Goal: Task Accomplishment & Management: Use online tool/utility

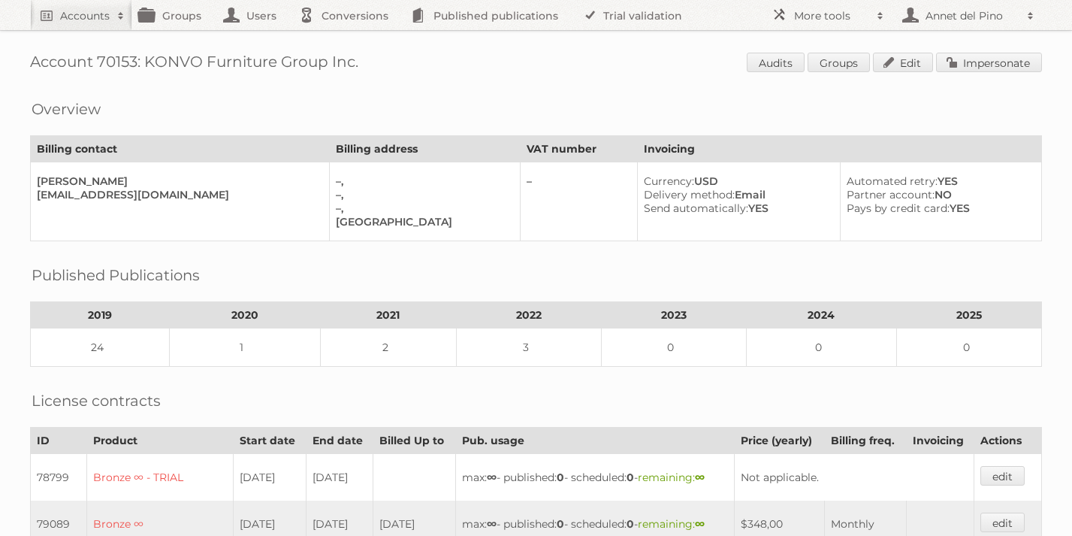
click at [994, 74] on div "Account 70153: KONVO Furniture Group Inc. Audits Groups Edit Impersonate Overvi…" at bounding box center [536, 496] width 1072 height 993
click at [994, 71] on link "Impersonate" at bounding box center [989, 63] width 106 height 20
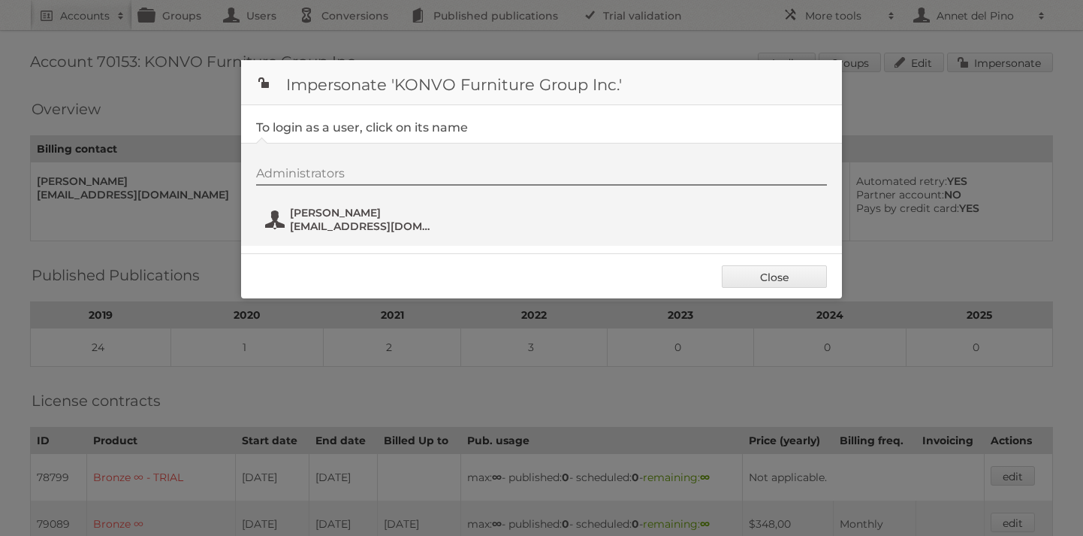
click at [375, 218] on span "Bobby Hopkins" at bounding box center [363, 213] width 146 height 14
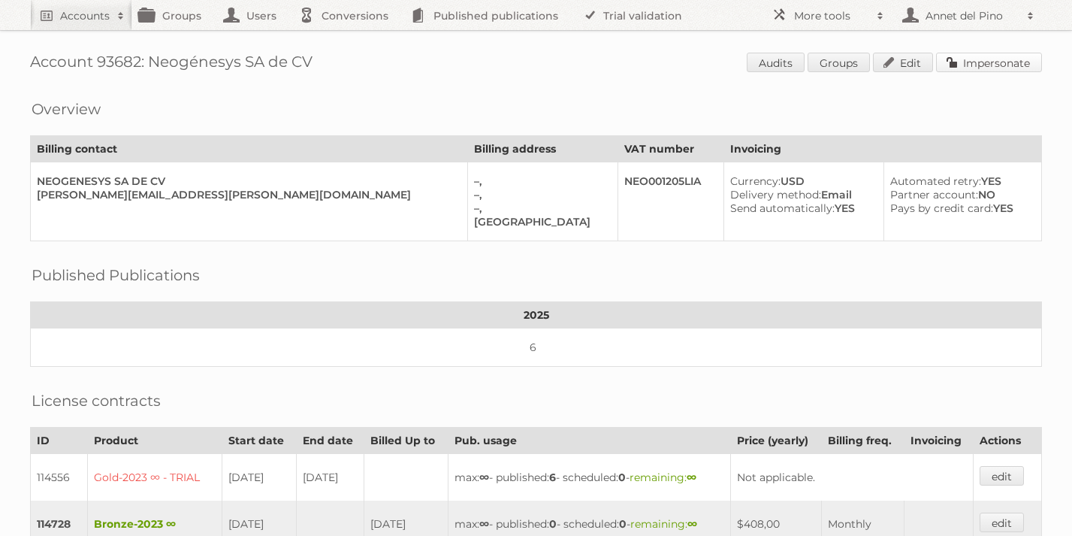
click at [982, 65] on link "Impersonate" at bounding box center [989, 63] width 106 height 20
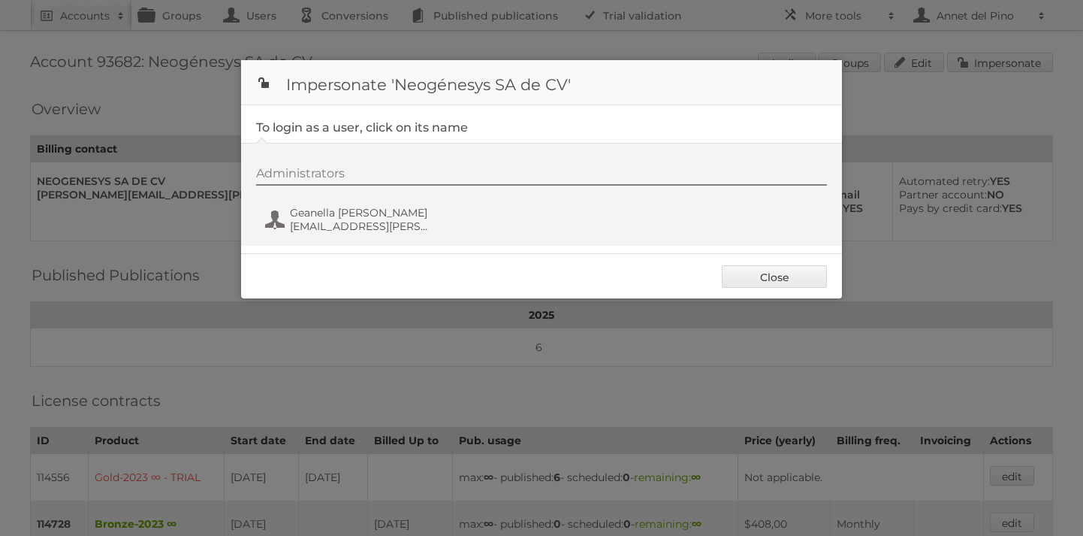
click at [371, 201] on div "Administrators Geanella [PERSON_NAME] [EMAIL_ADDRESS][PERSON_NAME][DOMAIN_NAME]" at bounding box center [549, 202] width 586 height 72
click at [371, 212] on span "Geanella [PERSON_NAME]" at bounding box center [363, 213] width 146 height 14
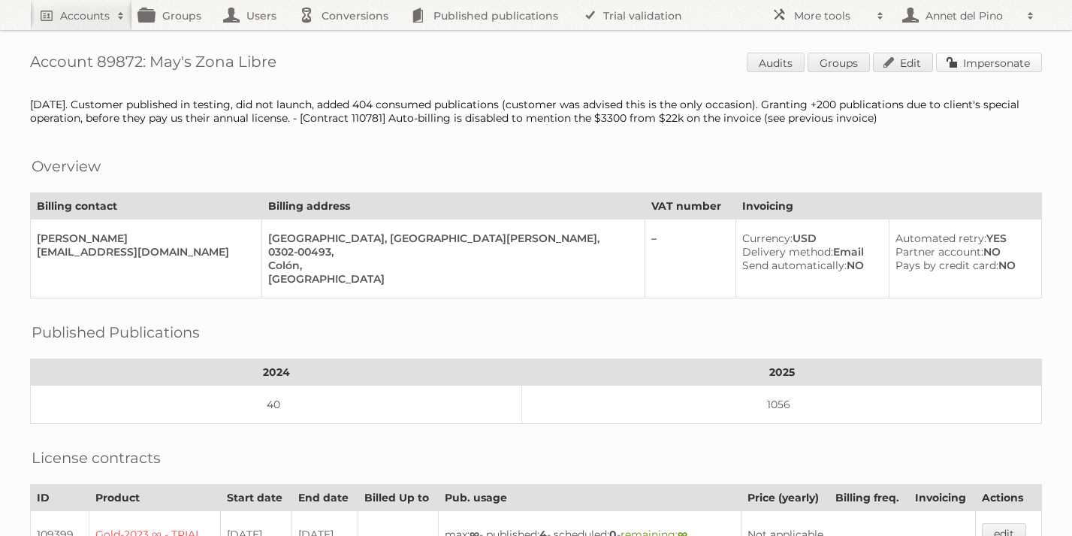
click at [994, 56] on link "Impersonate" at bounding box center [989, 63] width 106 height 20
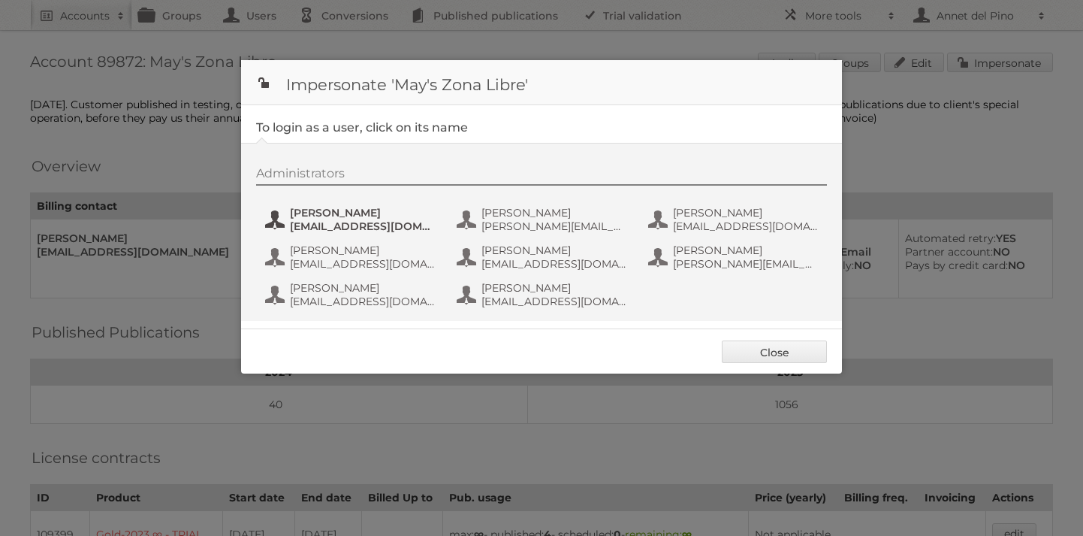
click at [348, 227] on span "[EMAIL_ADDRESS][DOMAIN_NAME]" at bounding box center [363, 226] width 146 height 14
